Goal: Navigation & Orientation: Find specific page/section

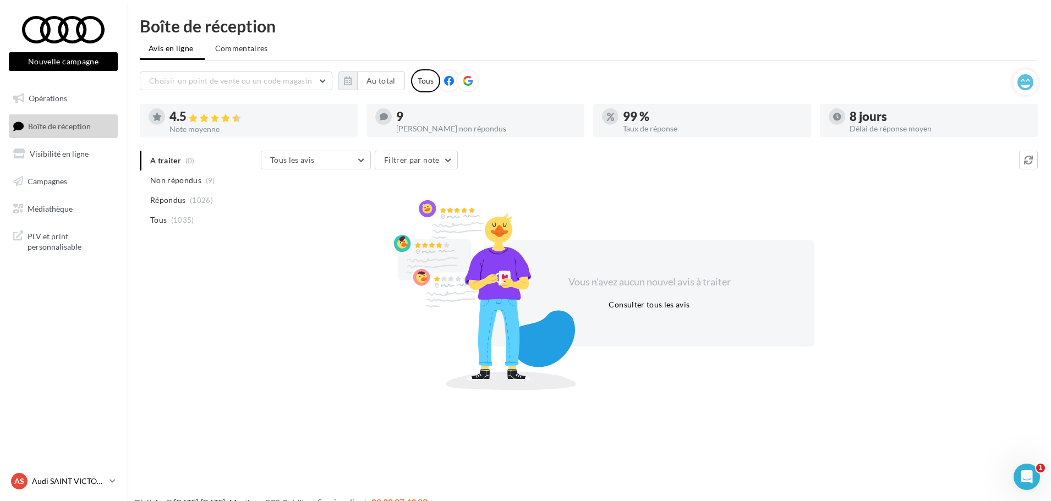
click at [71, 481] on p "Audi SAINT VICTORET" at bounding box center [68, 481] width 73 height 11
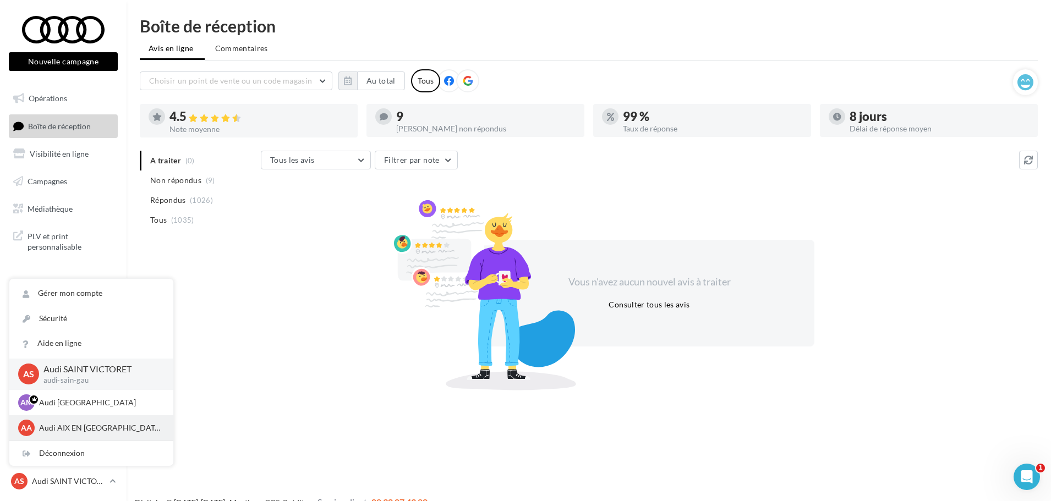
click at [73, 424] on p "Audi AIX EN [GEOGRAPHIC_DATA]" at bounding box center [99, 428] width 121 height 11
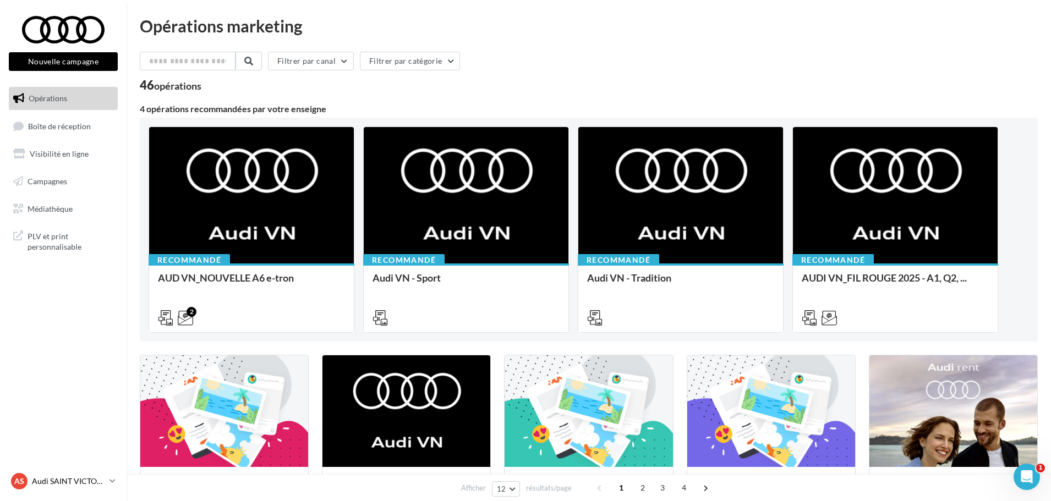
click at [64, 481] on p "Audi SAINT VICTORET" at bounding box center [68, 481] width 73 height 11
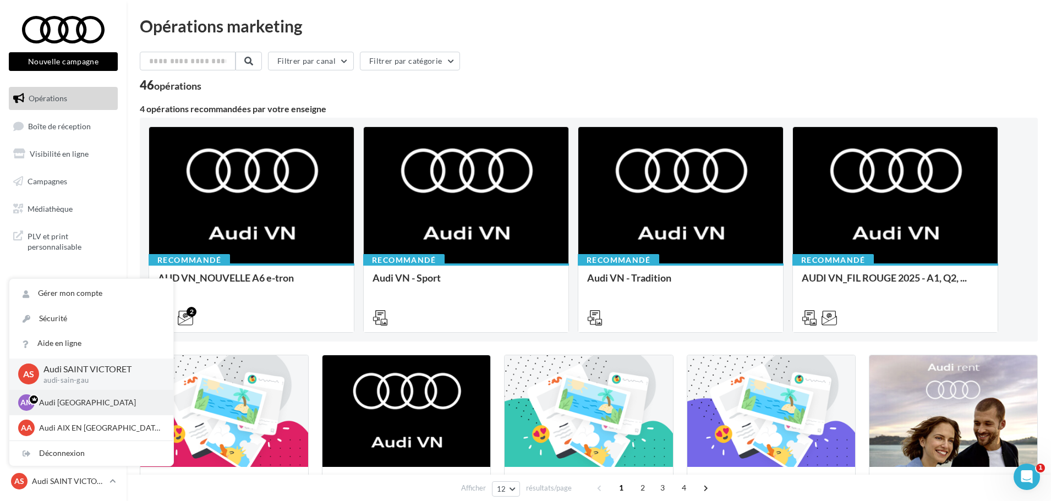
click at [85, 405] on p "Audi [GEOGRAPHIC_DATA]" at bounding box center [99, 402] width 121 height 11
